Goal: Task Accomplishment & Management: Use online tool/utility

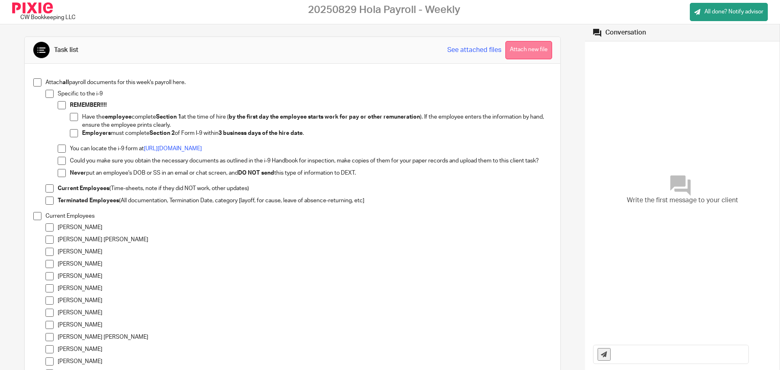
click at [527, 56] on button "Attach new file" at bounding box center [529, 50] width 47 height 18
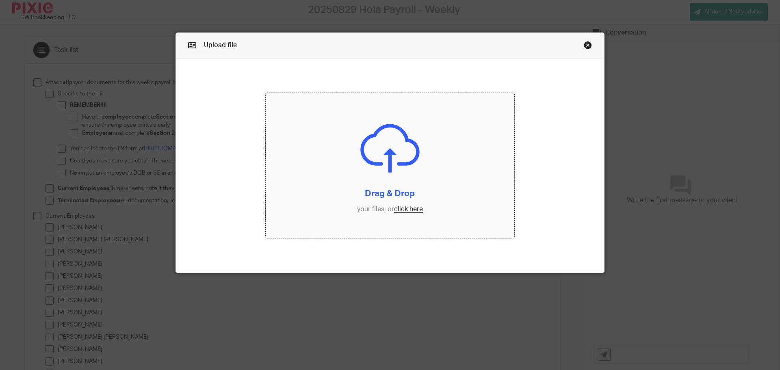
click at [401, 211] on input "file" at bounding box center [390, 166] width 249 height 146
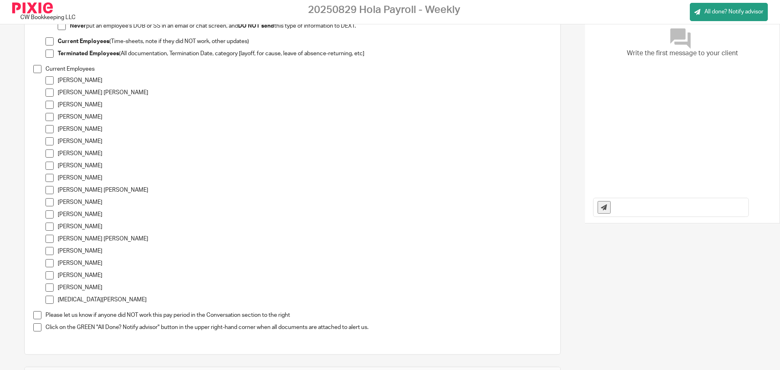
scroll to position [122, 0]
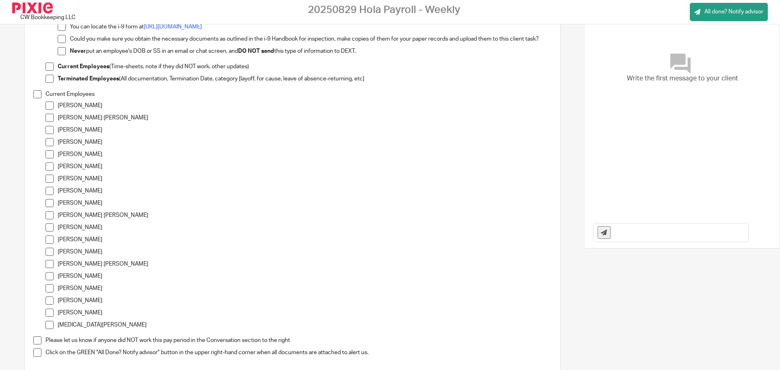
click at [49, 189] on span at bounding box center [50, 191] width 8 height 8
click at [49, 206] on span at bounding box center [50, 203] width 8 height 8
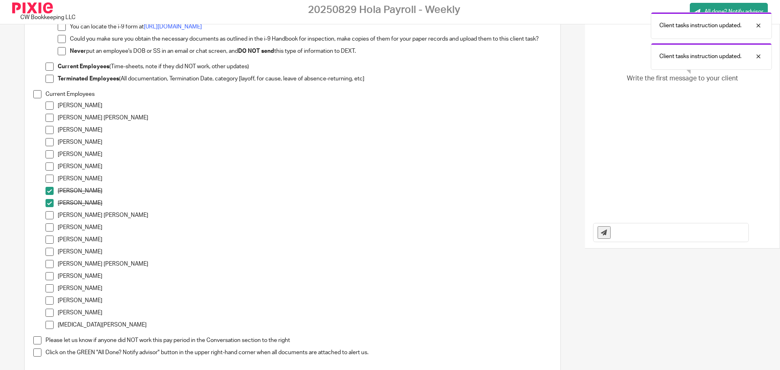
click at [52, 143] on span at bounding box center [50, 142] width 8 height 8
click at [50, 216] on span at bounding box center [50, 215] width 8 height 8
click at [51, 262] on span at bounding box center [50, 264] width 8 height 8
click at [48, 302] on span at bounding box center [50, 301] width 8 height 8
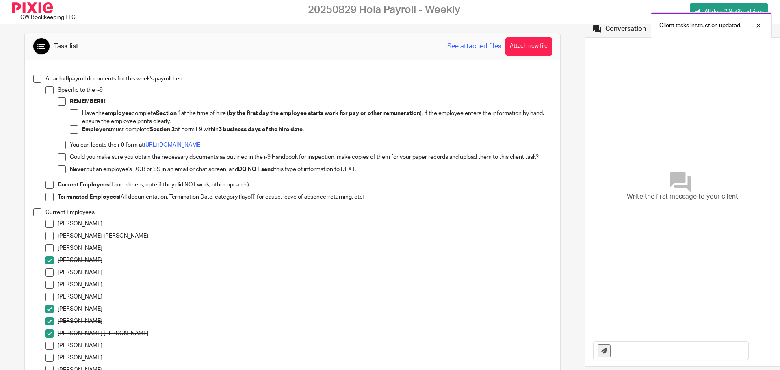
scroll to position [0, 0]
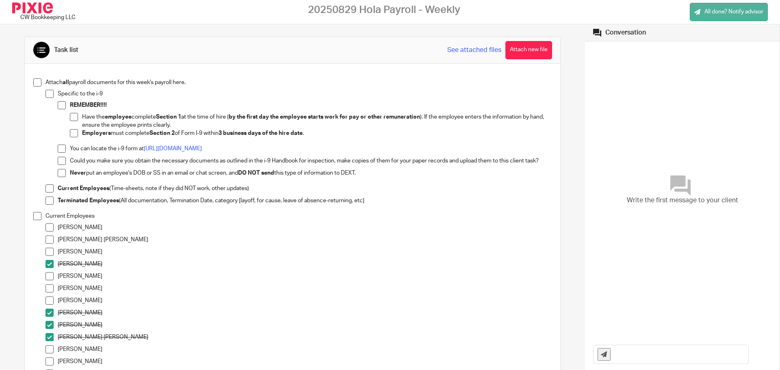
click at [723, 10] on span "All done? Notify advisor" at bounding box center [734, 12] width 59 height 8
click at [663, 352] on input "text" at bounding box center [682, 355] width 134 height 18
type input "M"
type input "I forgot to change the pay from Marcela $20 per hours. Thank you."
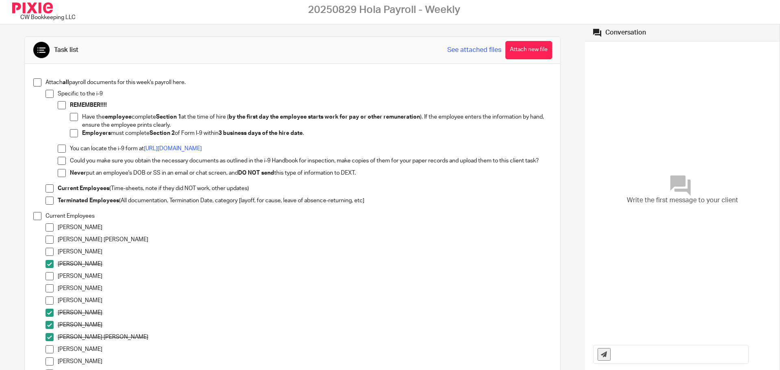
scroll to position [0, 0]
